Goal: Task Accomplishment & Management: Complete application form

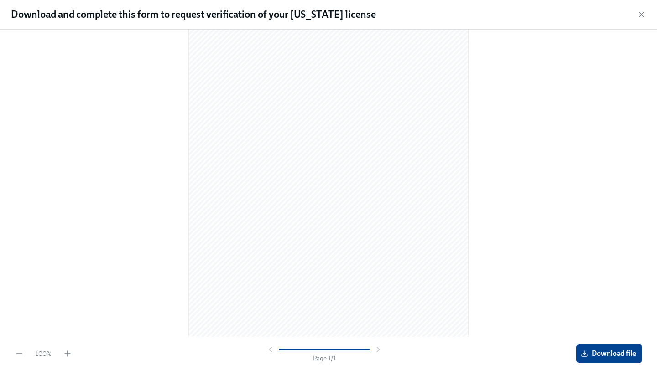
scroll to position [31, 0]
click at [644, 15] on icon "button" at bounding box center [641, 14] width 9 height 9
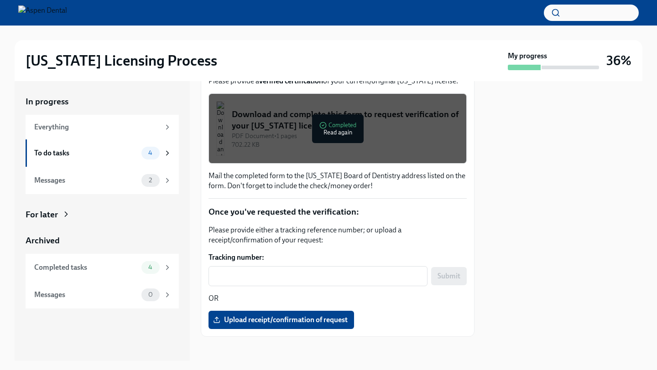
scroll to position [147, 0]
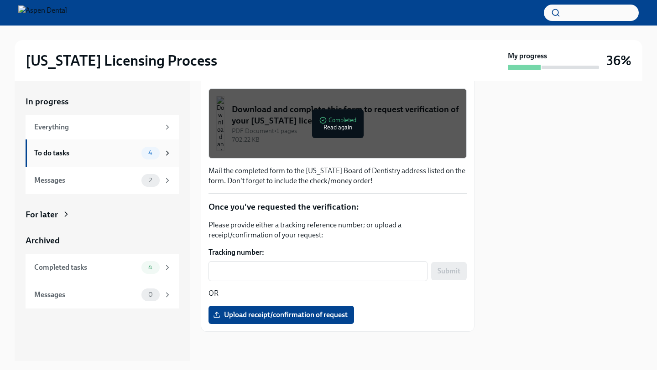
click at [142, 152] on div "4" at bounding box center [150, 153] width 18 height 13
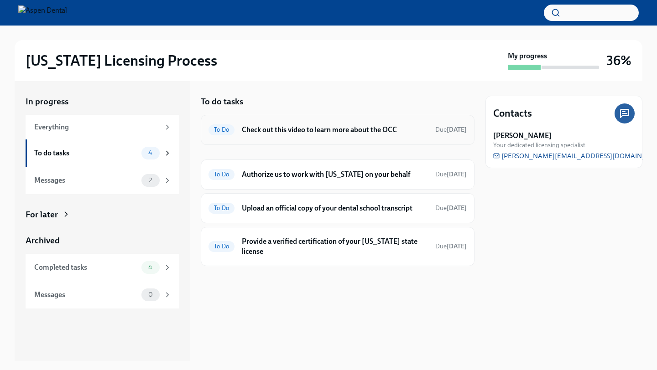
click at [310, 134] on h6 "Check out this video to learn more about the OCC" at bounding box center [335, 130] width 186 height 10
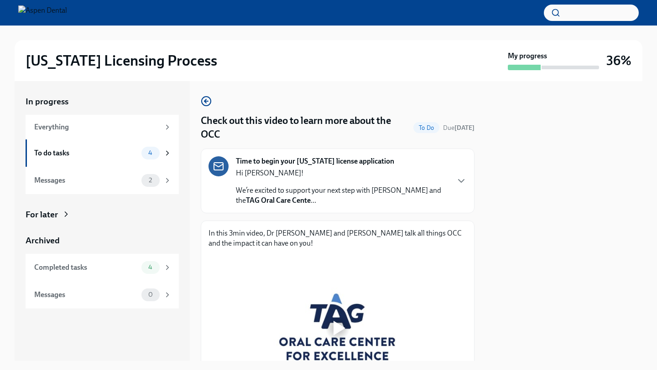
click at [328, 182] on div "Hi [PERSON_NAME]! We’re excited to support your next step with Aspen Dental and…" at bounding box center [342, 186] width 213 height 37
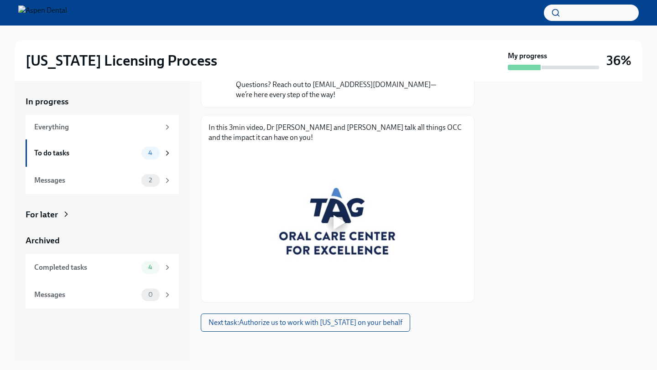
scroll to position [497, 0]
click at [329, 220] on div at bounding box center [337, 222] width 29 height 29
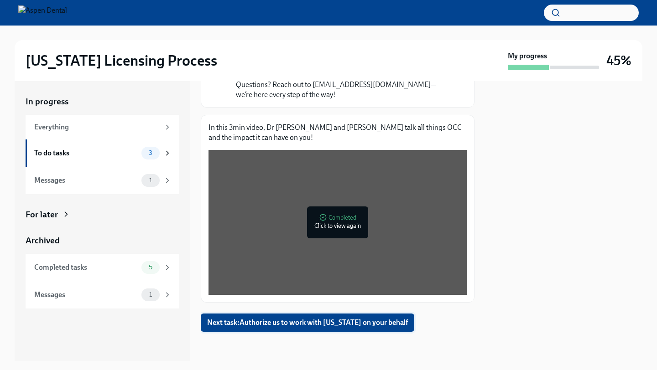
click at [368, 319] on span "Next task : Authorize us to work with [US_STATE] on your behalf" at bounding box center [307, 322] width 201 height 9
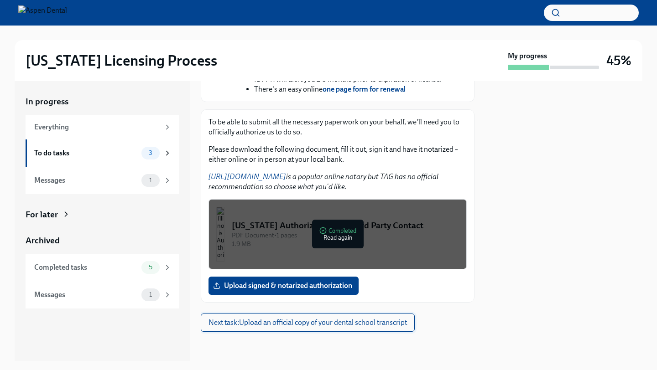
scroll to position [437, 0]
click at [347, 328] on span "Next task : Upload an official copy of your dental school transcript" at bounding box center [307, 322] width 198 height 9
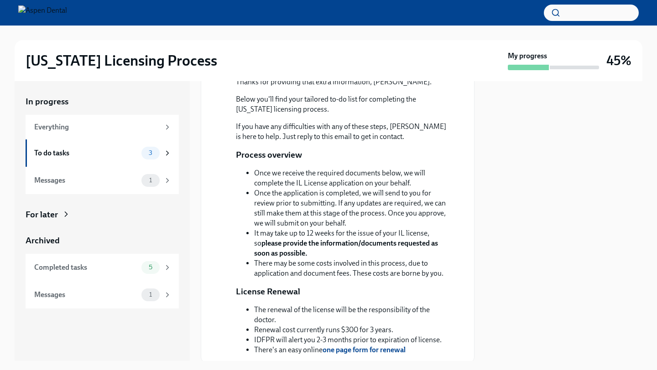
scroll to position [359, 0]
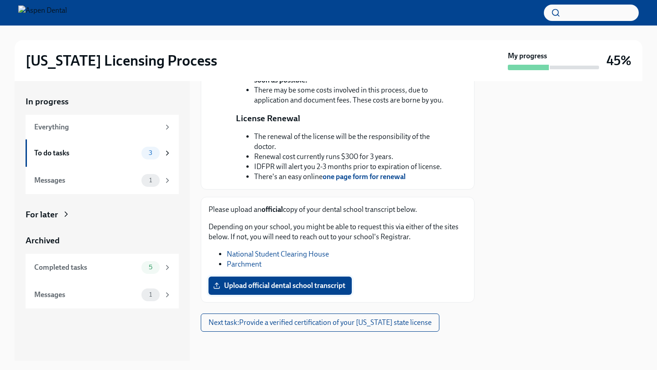
click at [310, 289] on span "Upload official dental school transcript" at bounding box center [280, 285] width 130 height 9
click at [0, 0] on input "Upload official dental school transcript" at bounding box center [0, 0] width 0 height 0
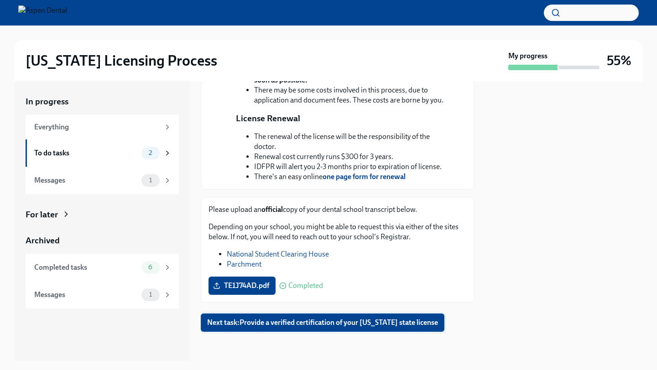
click at [404, 320] on span "Next task : Provide a verified certification of your [US_STATE] state license" at bounding box center [322, 322] width 231 height 9
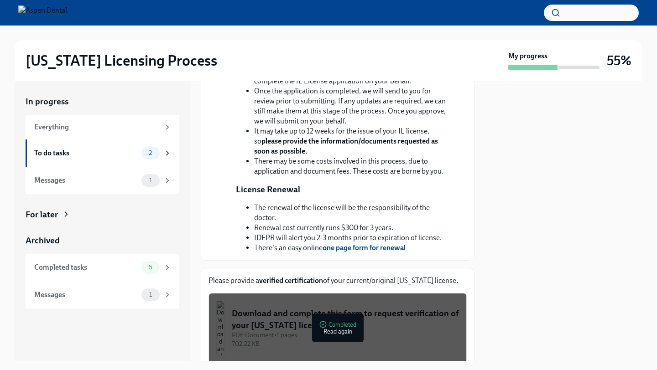
scroll to position [233, 0]
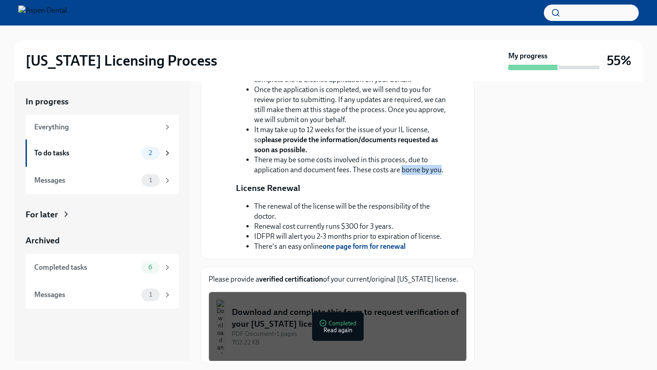
drag, startPoint x: 440, startPoint y: 225, endPoint x: 402, endPoint y: 224, distance: 37.9
click at [402, 175] on li "There may be some costs involved in this process, due to application and docume…" at bounding box center [353, 165] width 198 height 20
copy li "borne by you"
click at [402, 175] on li "There may be some costs involved in this process, due to application and docume…" at bounding box center [353, 165] width 198 height 20
drag, startPoint x: 441, startPoint y: 229, endPoint x: 374, endPoint y: 230, distance: 67.5
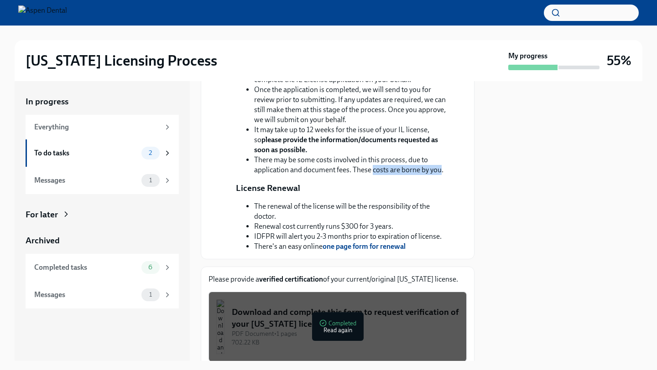
click at [374, 175] on li "There may be some costs involved in this process, due to application and docume…" at bounding box center [353, 165] width 198 height 20
copy li "costs are borne by you"
click at [373, 175] on li "There may be some costs involved in this process, due to application and docume…" at bounding box center [353, 165] width 198 height 20
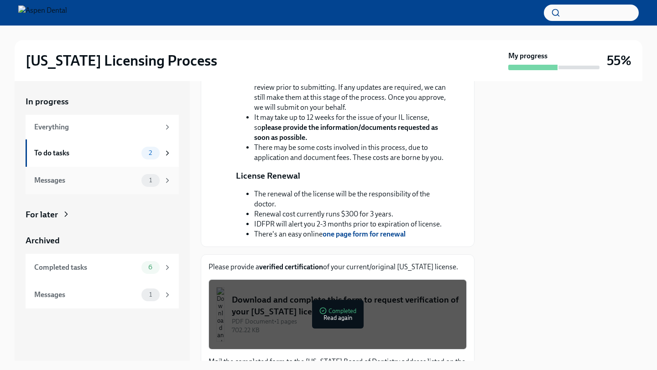
scroll to position [239, 0]
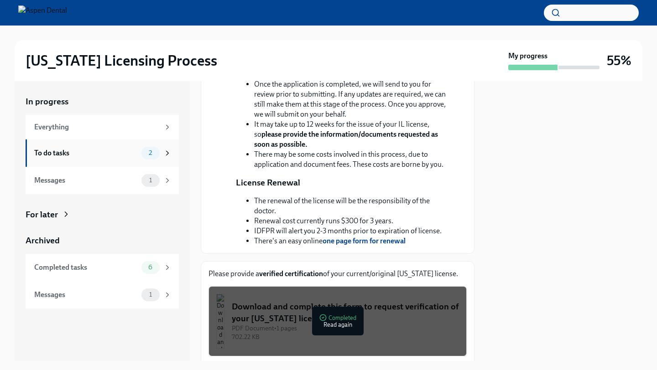
click at [111, 150] on div "To do tasks" at bounding box center [86, 153] width 104 height 10
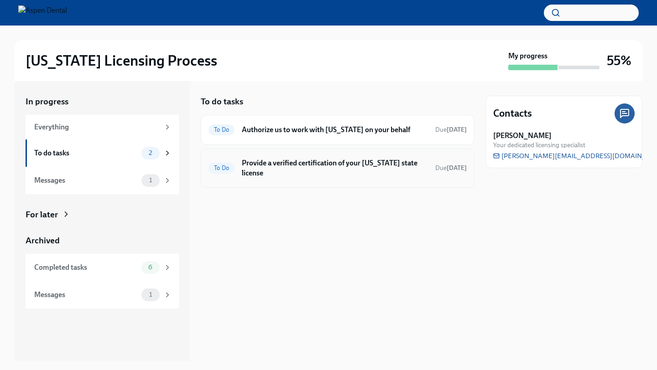
click at [290, 167] on h6 "Provide a verified certification of your [US_STATE] state license" at bounding box center [335, 168] width 186 height 20
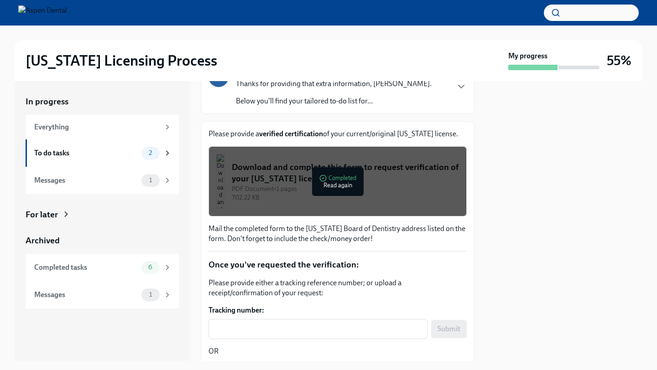
scroll to position [147, 0]
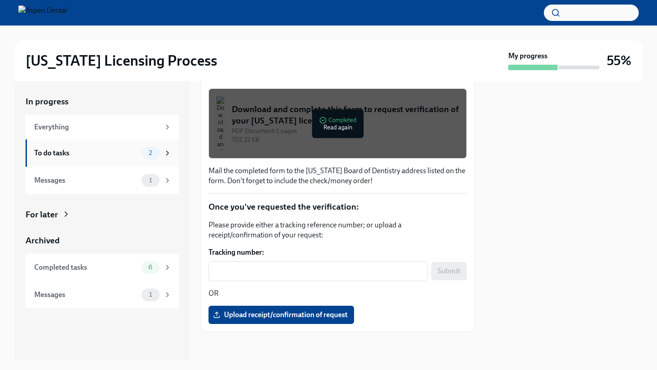
click at [165, 151] on icon at bounding box center [167, 153] width 8 height 8
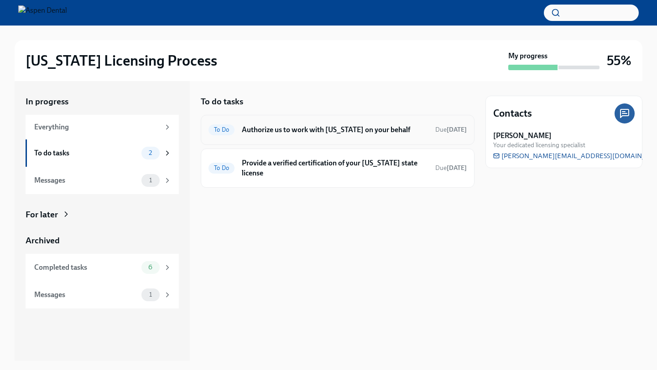
click at [294, 126] on h6 "Authorize us to work with Illinois on your behalf" at bounding box center [335, 130] width 186 height 10
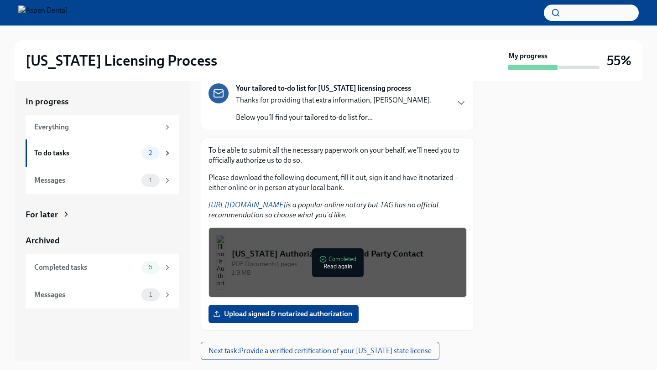
scroll to position [81, 0]
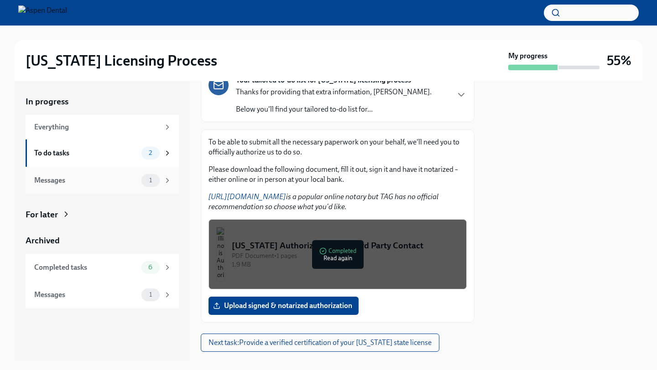
click at [119, 181] on div "Messages" at bounding box center [86, 181] width 104 height 10
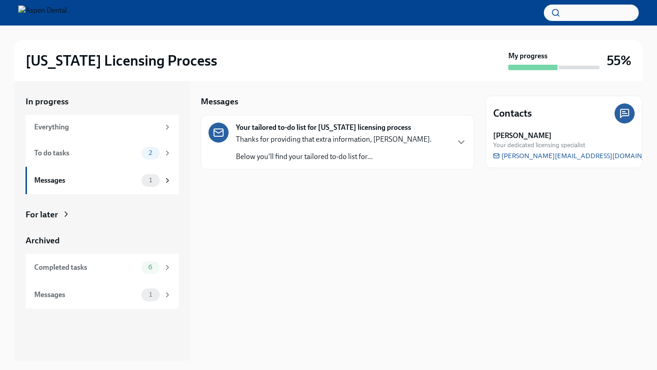
click at [281, 151] on div "Thanks for providing that extra information, Dr Lee. Below you'll find your tai…" at bounding box center [334, 148] width 196 height 27
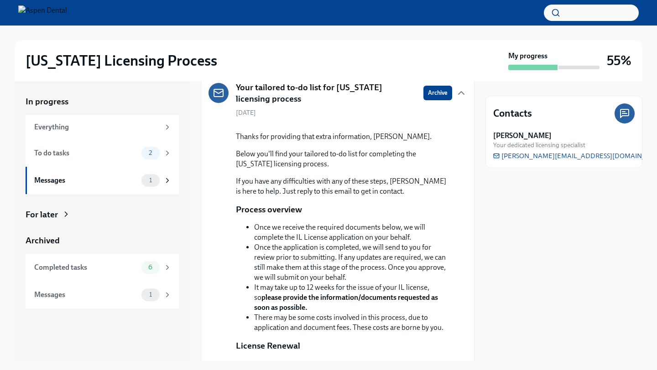
scroll to position [185, 0]
